Goal: Task Accomplishment & Management: Use online tool/utility

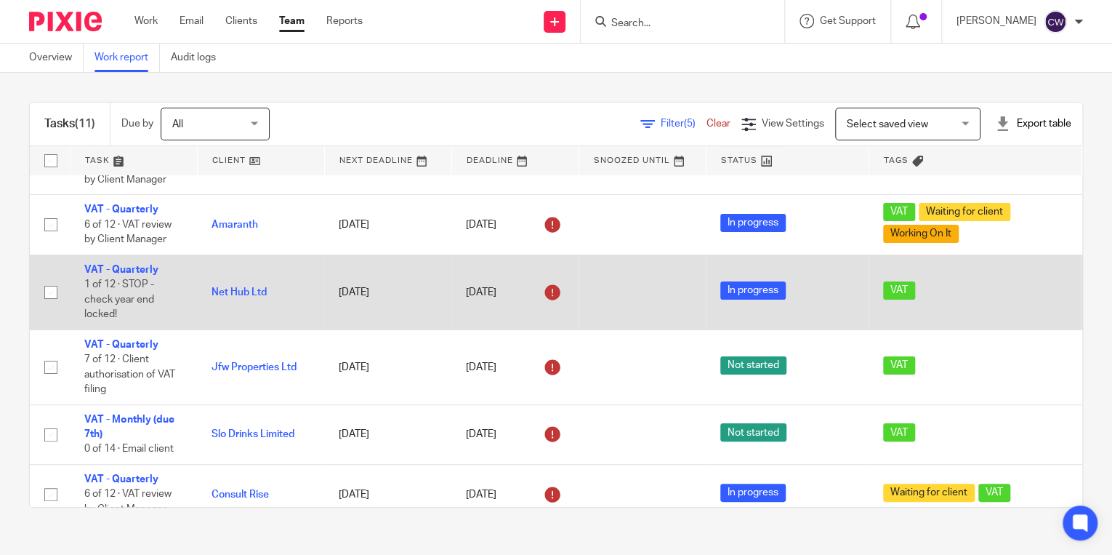
scroll to position [62, 0]
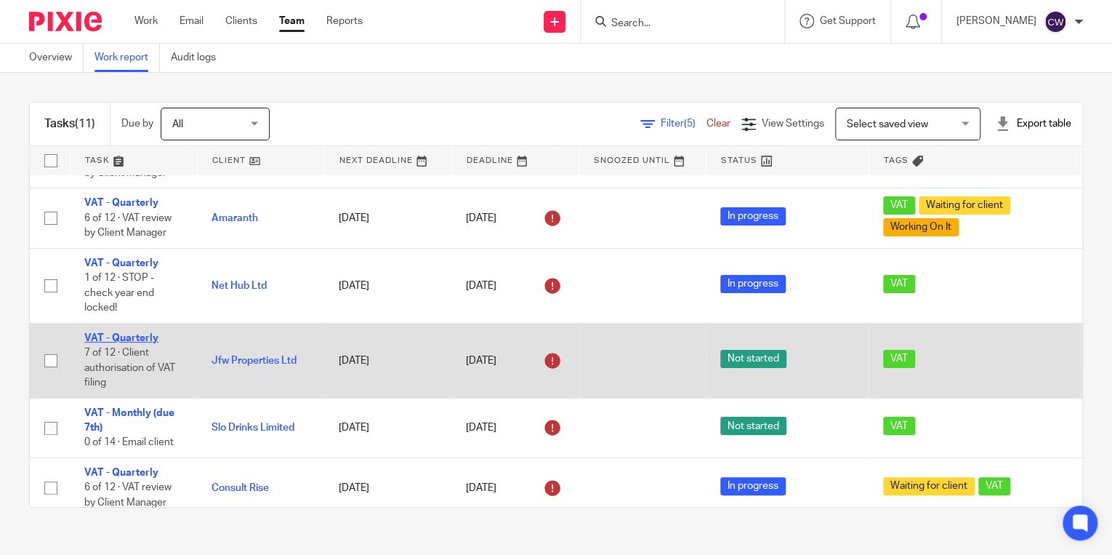
click at [148, 337] on link "VAT - Quarterly" at bounding box center [121, 338] width 74 height 10
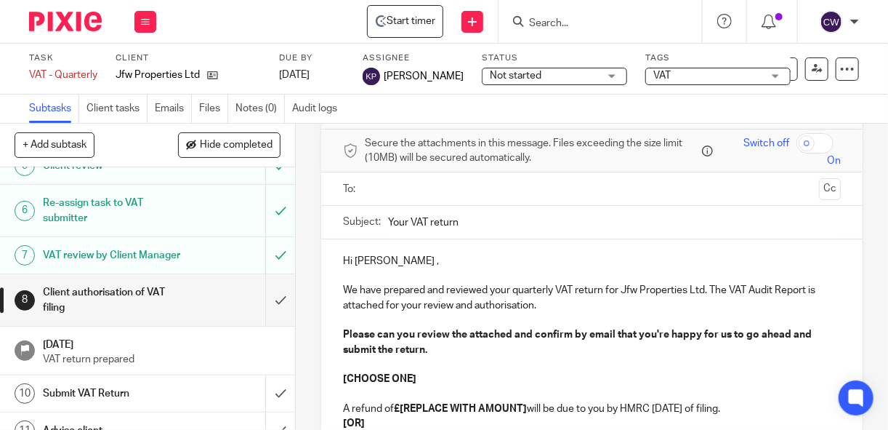
scroll to position [185, 0]
click at [268, 325] on input "submit" at bounding box center [147, 299] width 295 height 52
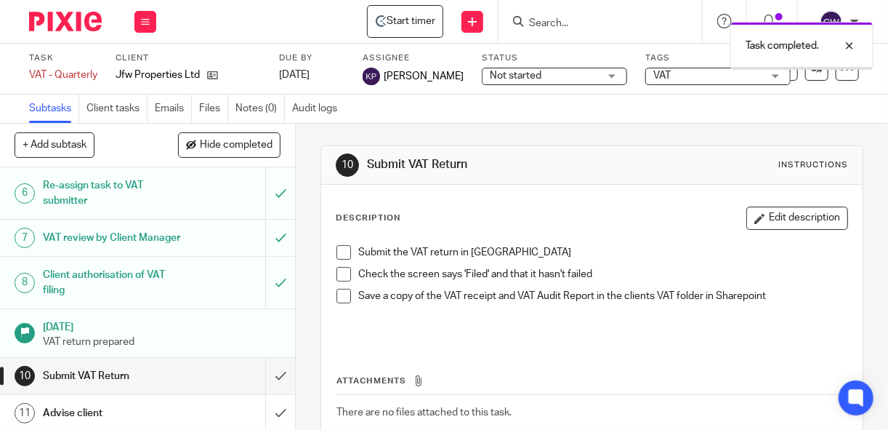
scroll to position [279, 0]
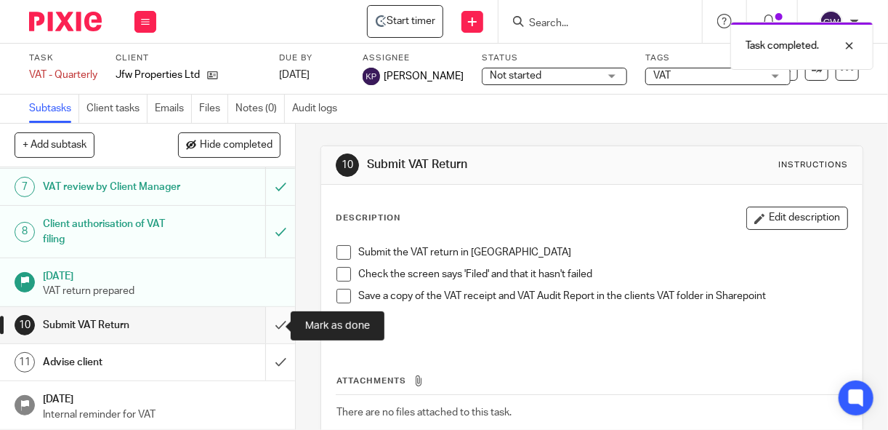
click at [268, 325] on input "submit" at bounding box center [147, 325] width 295 height 36
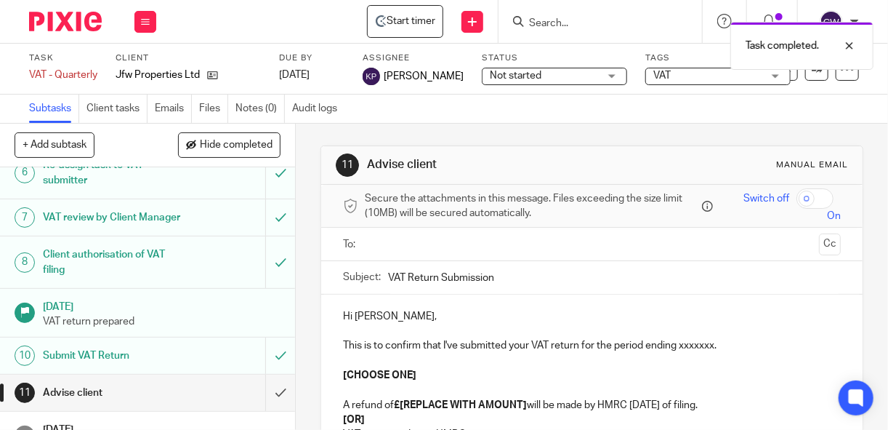
scroll to position [279, 0]
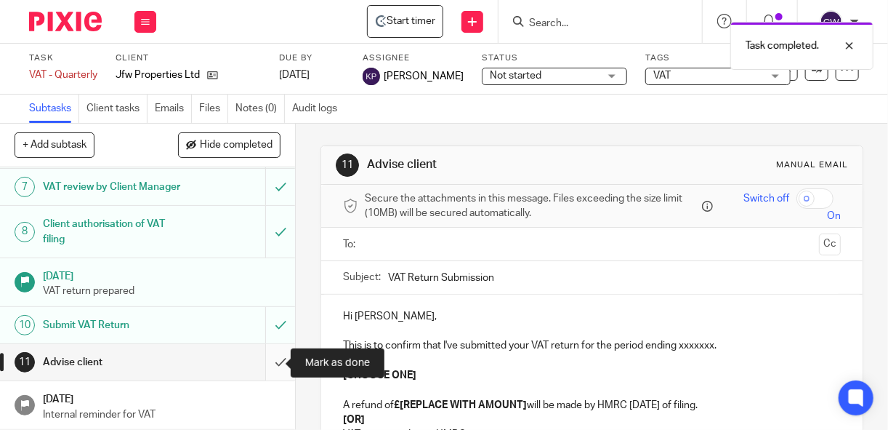
click at [266, 362] on input "submit" at bounding box center [147, 362] width 295 height 36
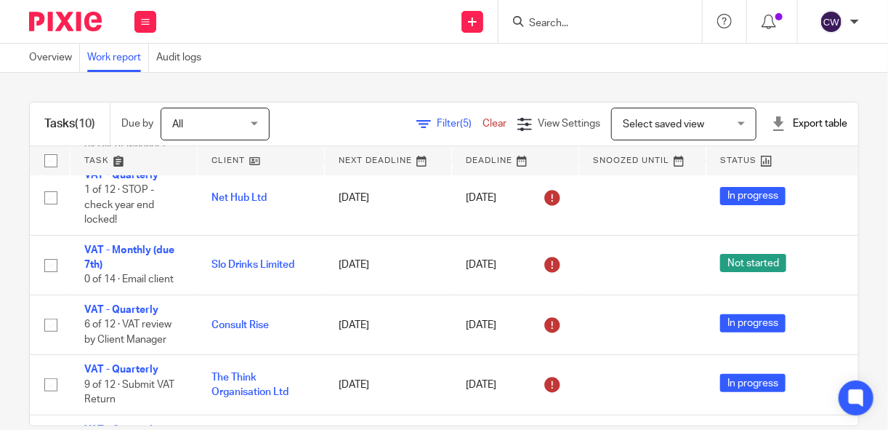
scroll to position [155, 0]
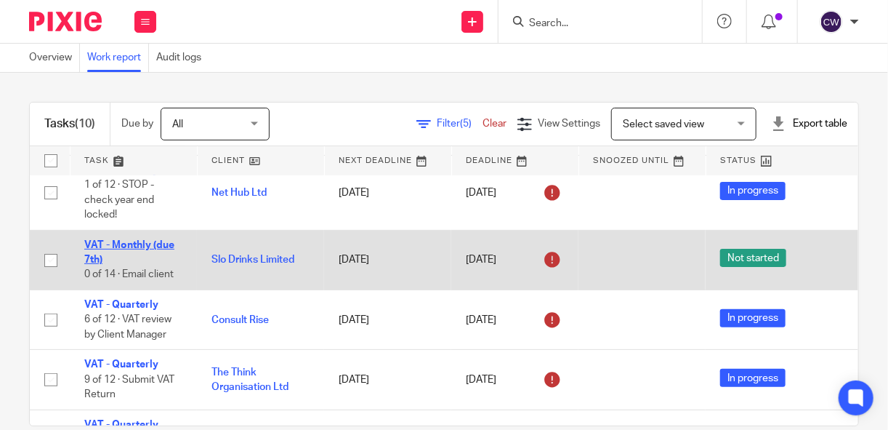
click at [100, 244] on link "VAT - Monthly (due 7th)" at bounding box center [129, 252] width 90 height 25
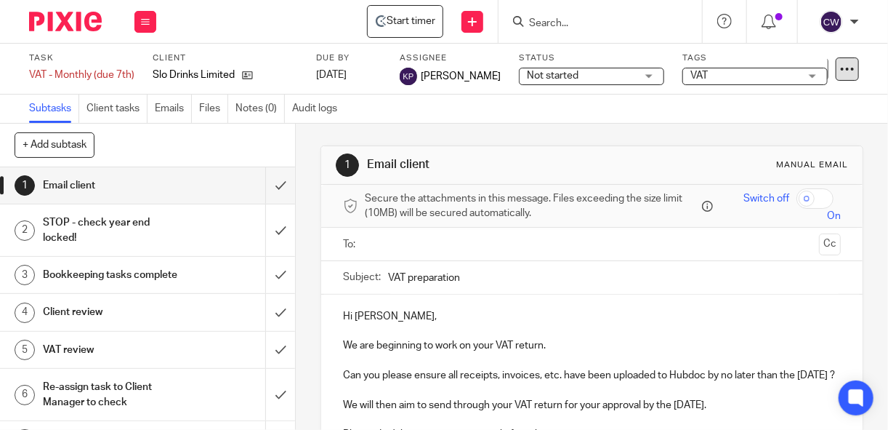
click at [840, 72] on icon at bounding box center [847, 69] width 15 height 15
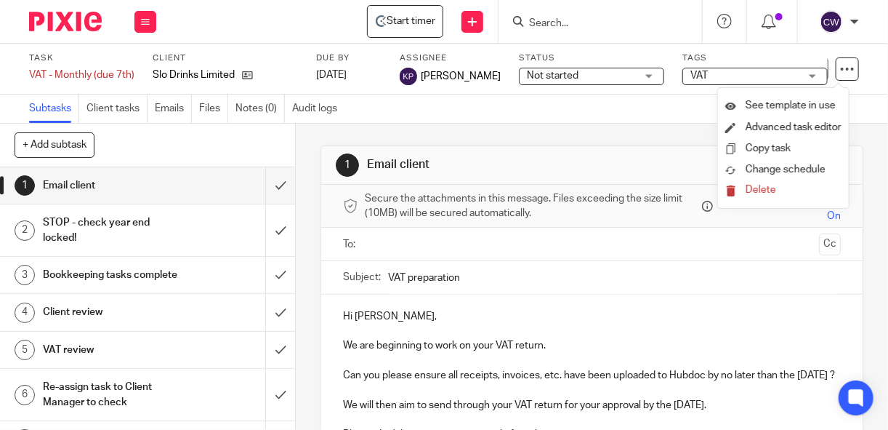
click at [869, 102] on div "Subtasks Client tasks Emails Files Notes (0) Audit logs" at bounding box center [444, 109] width 888 height 29
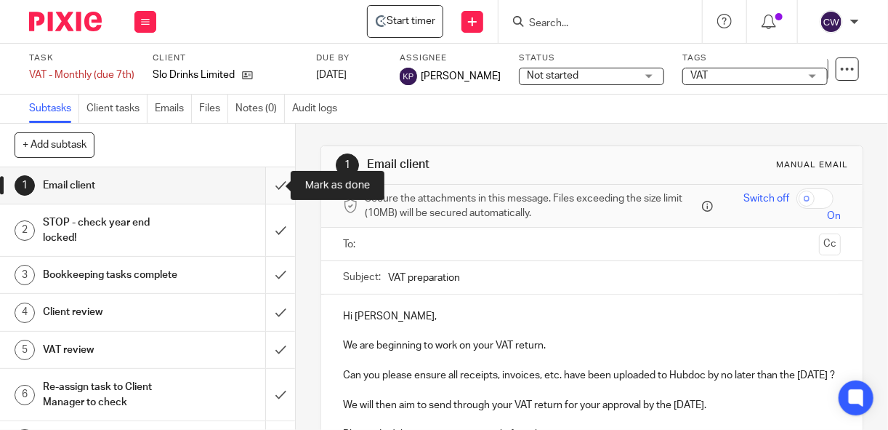
click at [268, 184] on input "submit" at bounding box center [147, 185] width 295 height 36
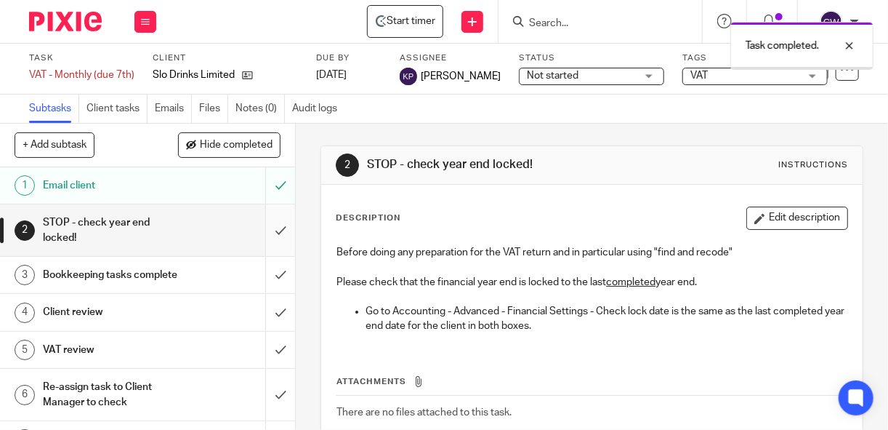
click at [268, 230] on input "submit" at bounding box center [147, 230] width 295 height 52
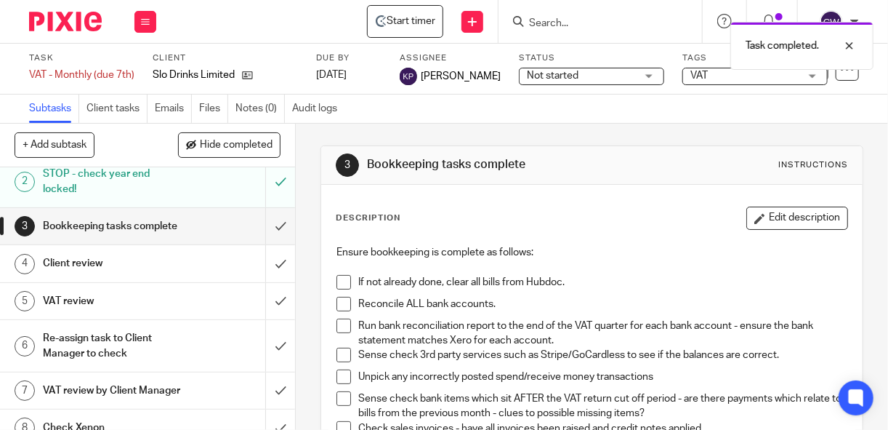
scroll to position [84, 0]
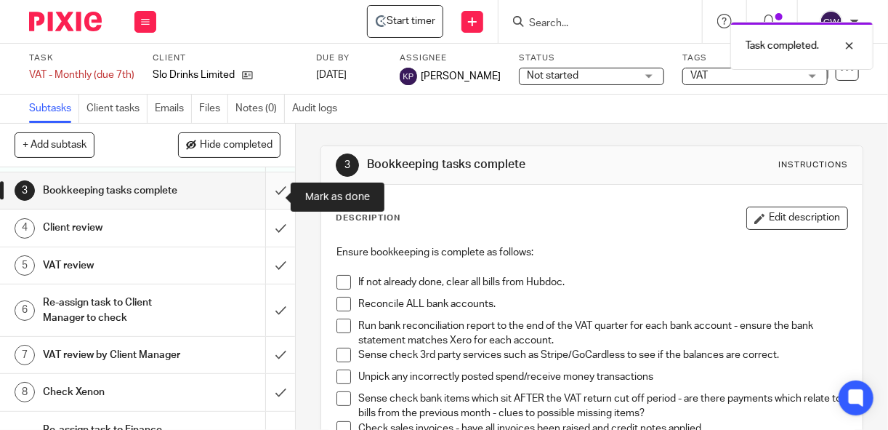
click at [268, 197] on input "submit" at bounding box center [147, 190] width 295 height 36
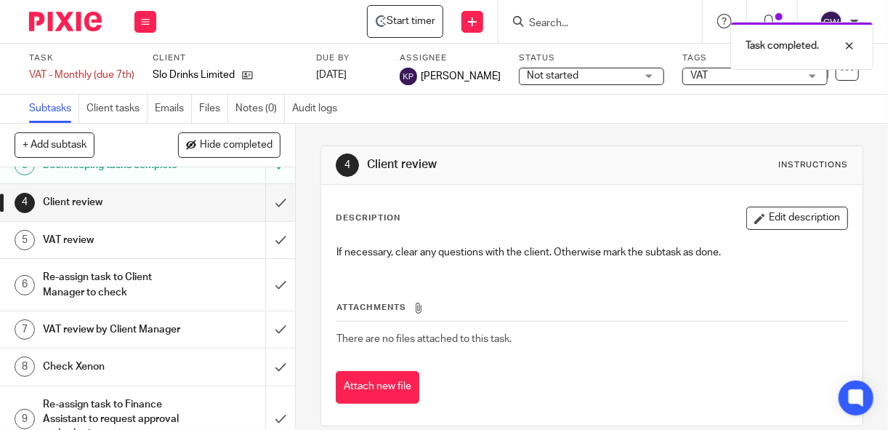
scroll to position [133, 0]
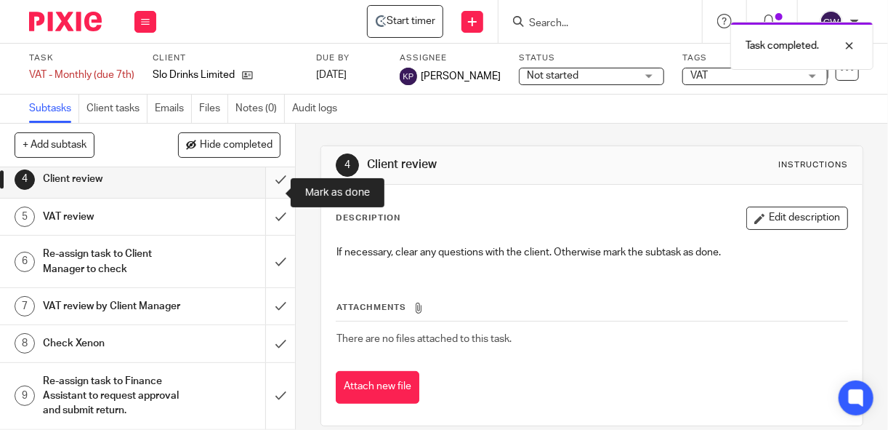
click at [265, 193] on input "submit" at bounding box center [147, 179] width 295 height 36
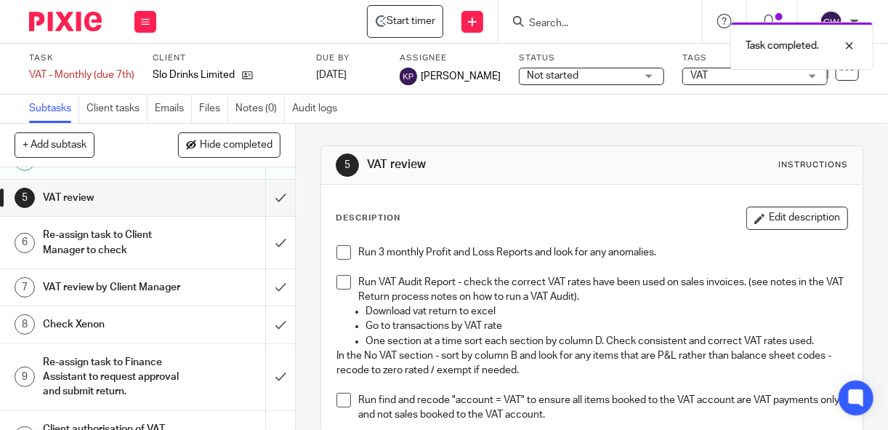
scroll to position [153, 0]
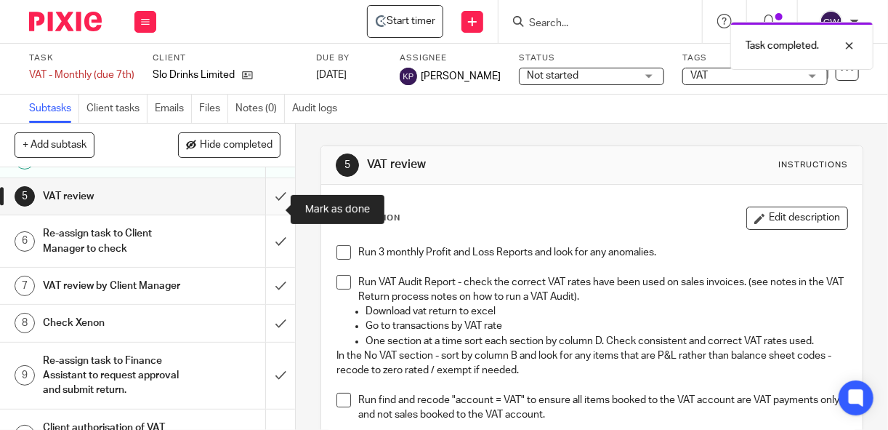
click at [265, 211] on input "submit" at bounding box center [147, 196] width 295 height 36
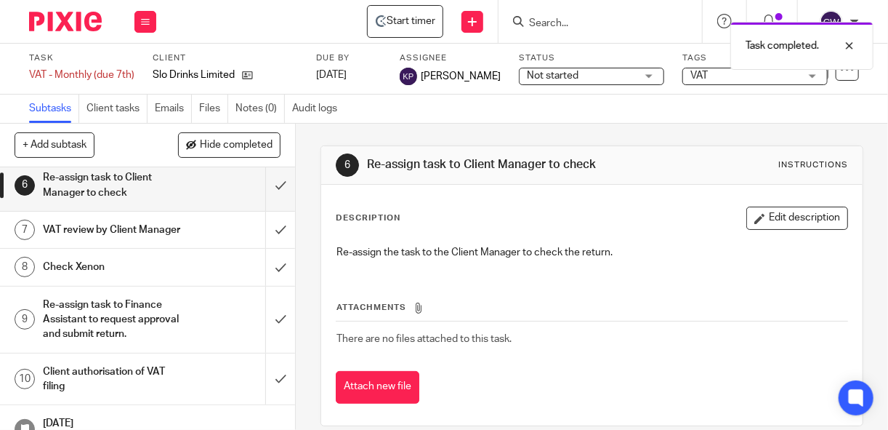
scroll to position [201, 0]
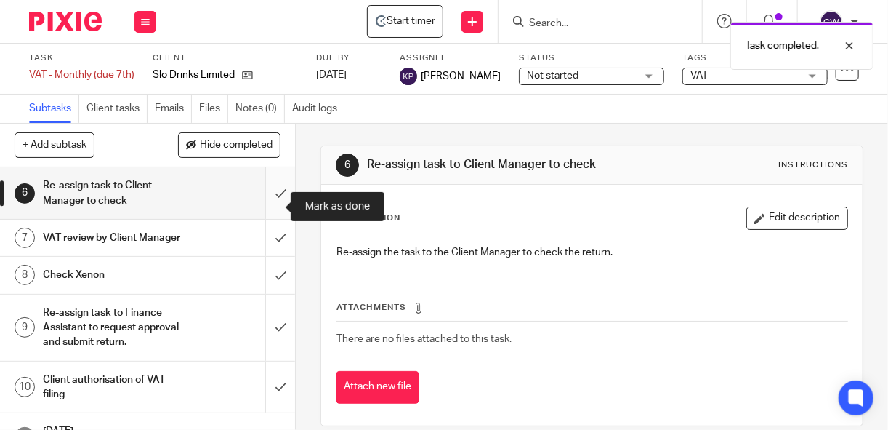
click at [268, 206] on input "submit" at bounding box center [147, 193] width 295 height 52
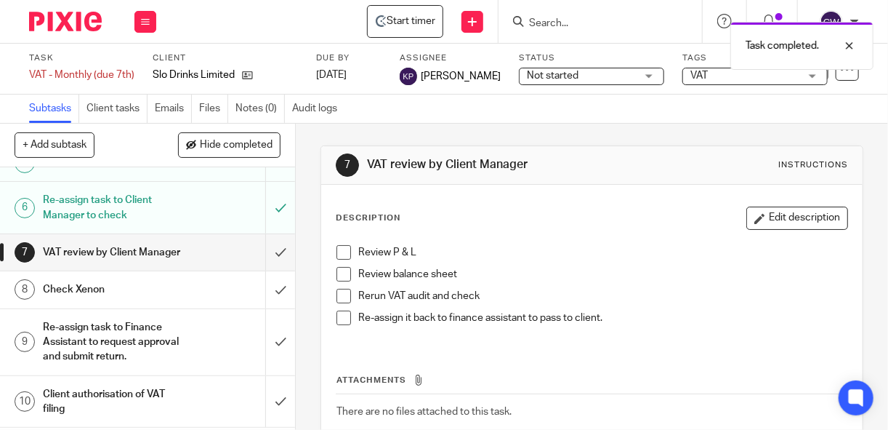
scroll to position [190, 0]
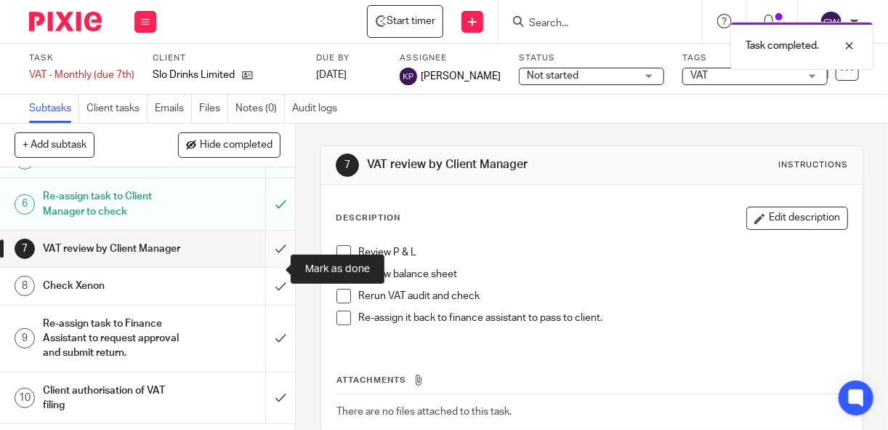
click at [268, 265] on input "submit" at bounding box center [147, 248] width 295 height 36
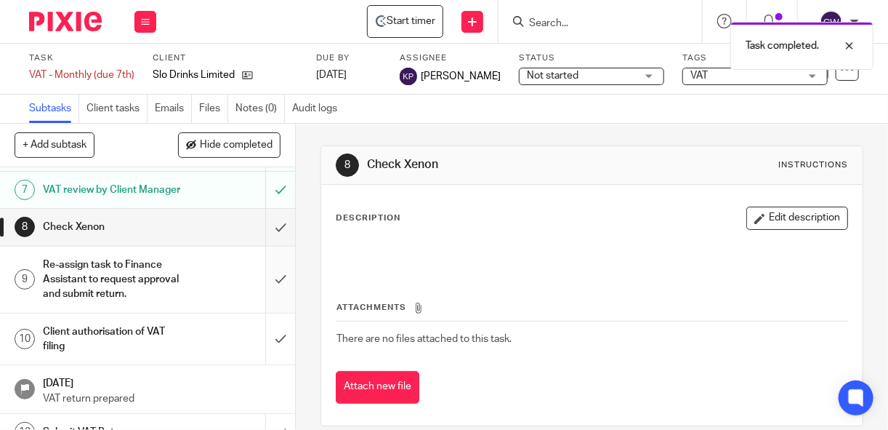
scroll to position [254, 0]
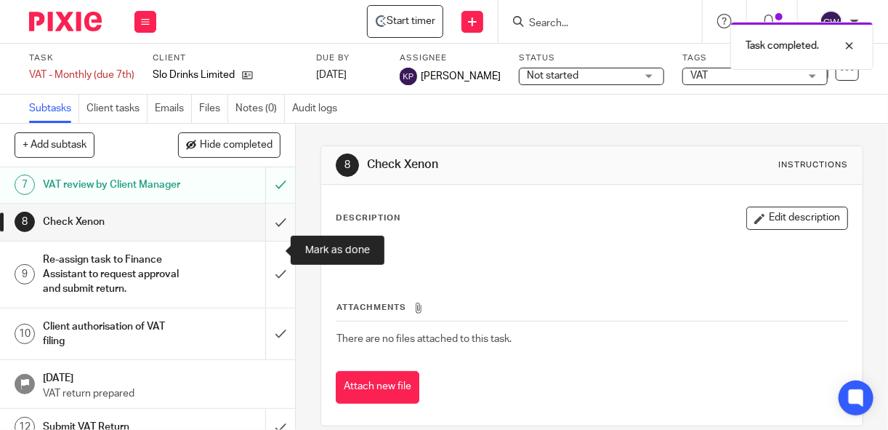
click at [271, 240] on input "submit" at bounding box center [147, 222] width 295 height 36
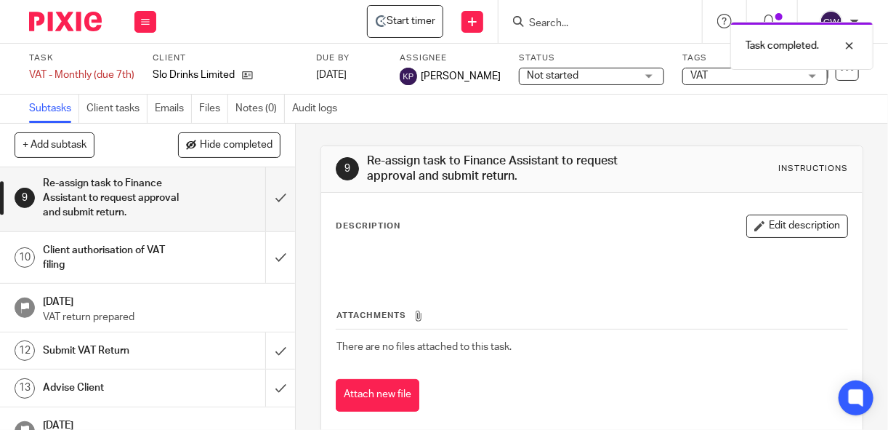
scroll to position [340, 0]
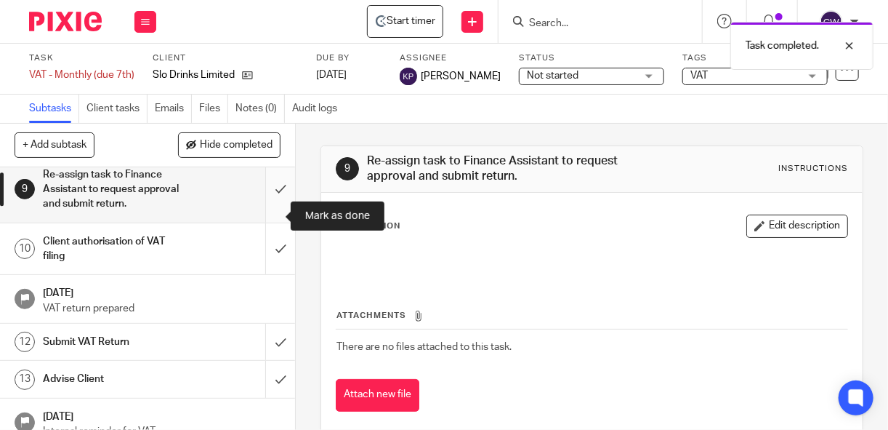
click at [268, 215] on input "submit" at bounding box center [147, 189] width 295 height 66
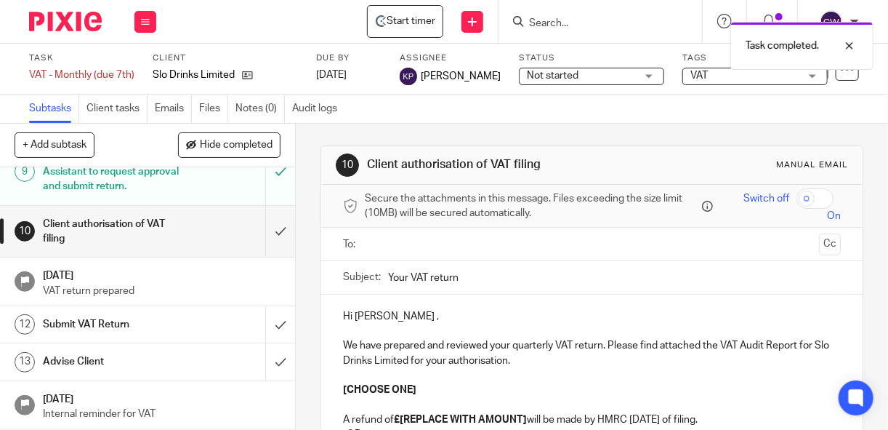
scroll to position [382, 0]
click at [266, 234] on input "submit" at bounding box center [147, 232] width 295 height 52
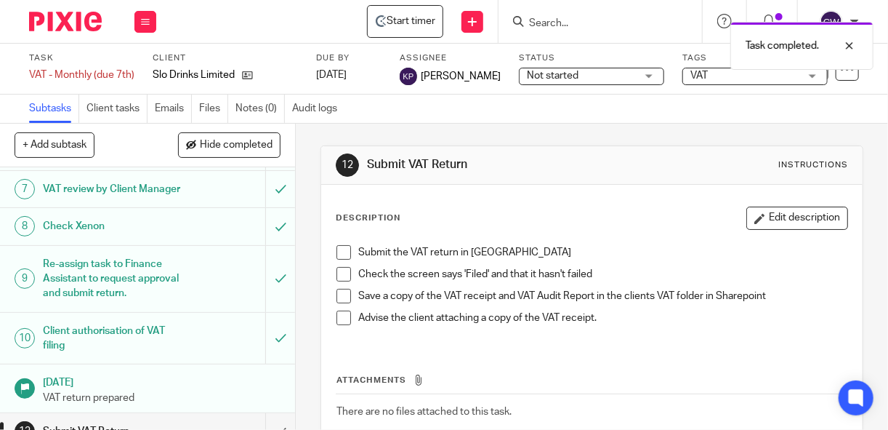
scroll to position [382, 0]
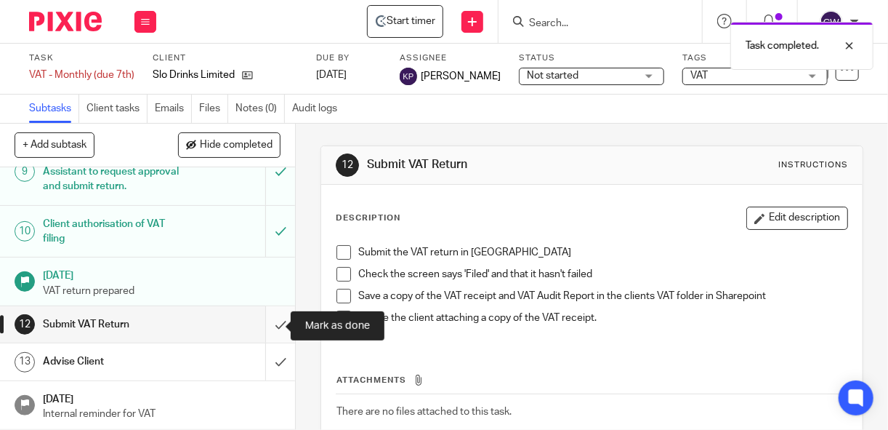
click at [268, 324] on input "submit" at bounding box center [147, 324] width 295 height 36
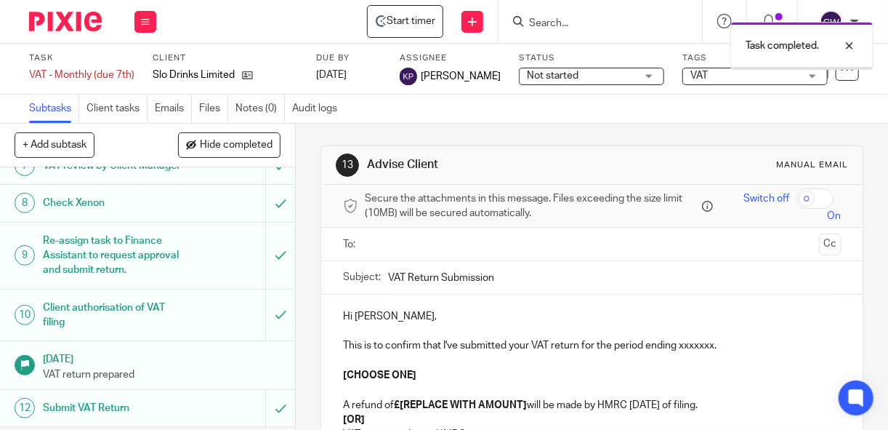
scroll to position [382, 0]
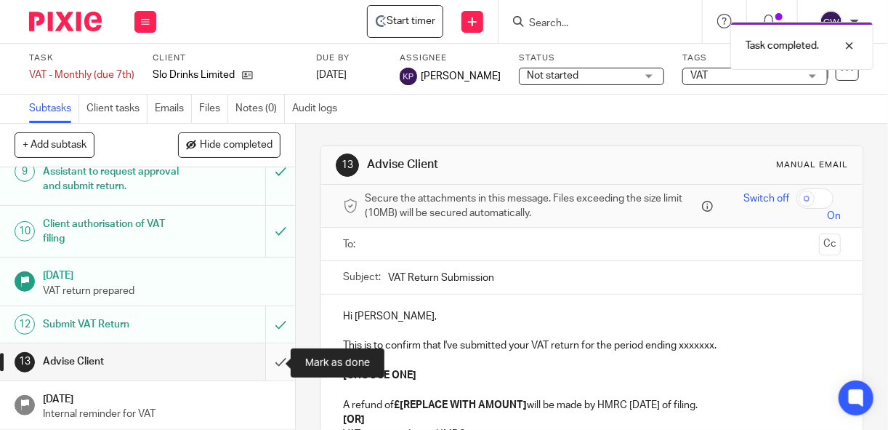
click at [265, 365] on input "submit" at bounding box center [147, 361] width 295 height 36
